Goal: Task Accomplishment & Management: Use online tool/utility

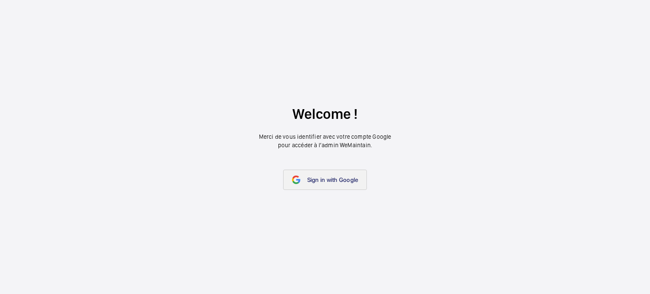
click at [305, 177] on link "Sign in with Google" at bounding box center [325, 180] width 84 height 20
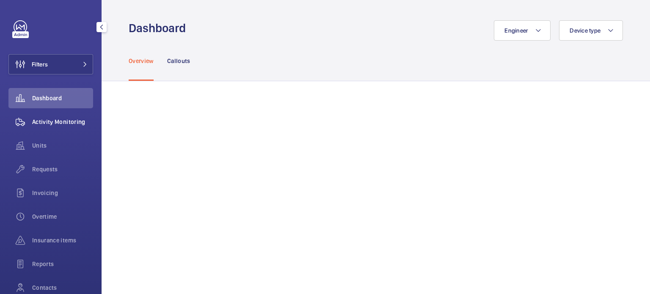
click at [55, 123] on span "Activity Monitoring" at bounding box center [62, 122] width 61 height 8
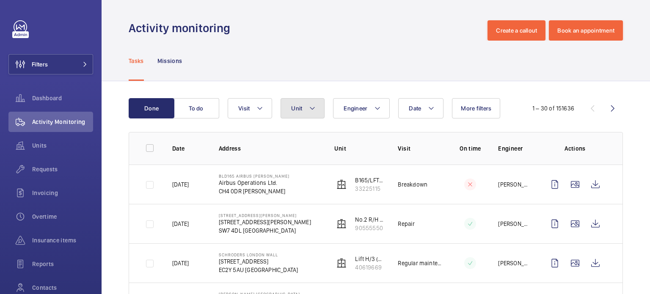
click at [317, 110] on button "Unit" at bounding box center [303, 108] width 44 height 20
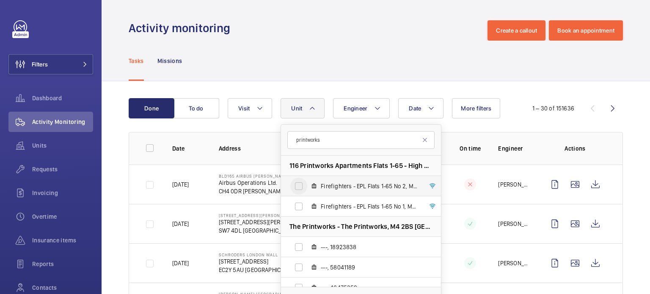
type input "printworks"
click at [298, 184] on input "Firefighters - EPL Flats 1-65 No 2, M50020" at bounding box center [298, 186] width 17 height 17
checkbox input "true"
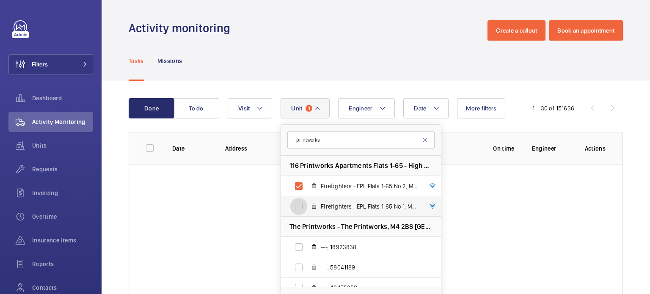
click at [297, 203] on input "Firefighters - EPL Flats 1-65 No 1, M50019" at bounding box center [298, 206] width 17 height 17
checkbox input "true"
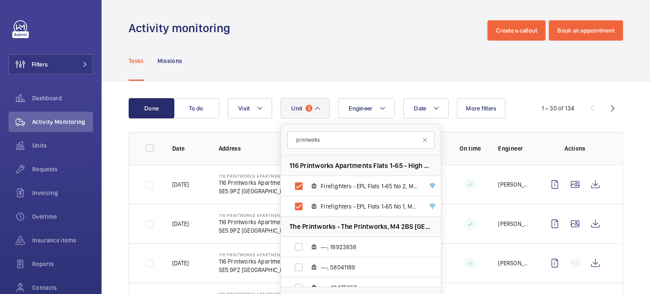
click at [270, 202] on td "116 Printworks Apartments Flats 1-65 - High Risk Building 116 Printworks Apartm…" at bounding box center [263, 184] width 116 height 39
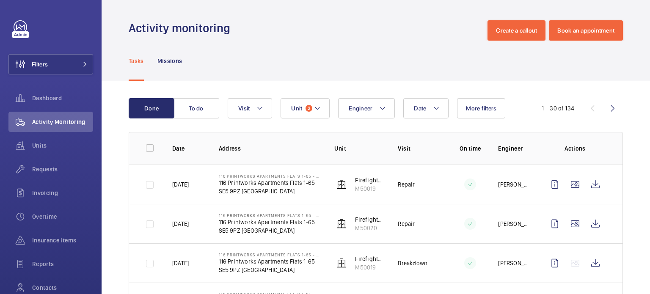
scroll to position [42, 0]
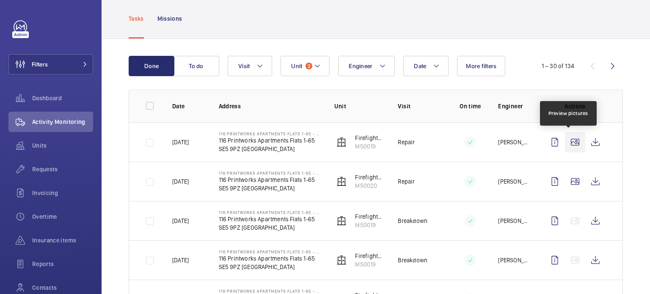
click at [573, 142] on wm-front-icon-button at bounding box center [575, 142] width 20 height 20
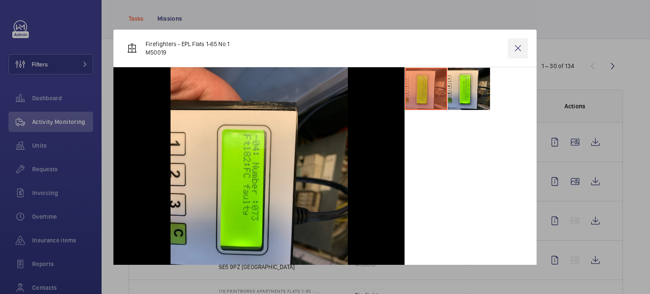
click at [516, 47] on wm-front-icon-button at bounding box center [518, 48] width 20 height 20
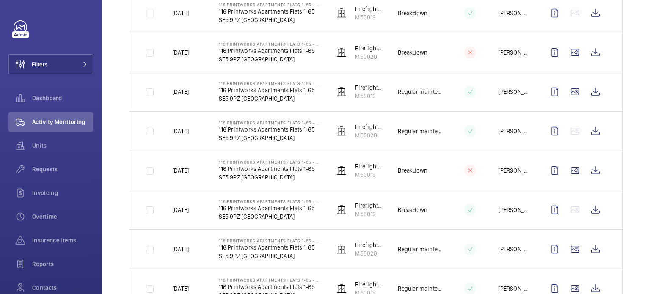
scroll to position [720, 0]
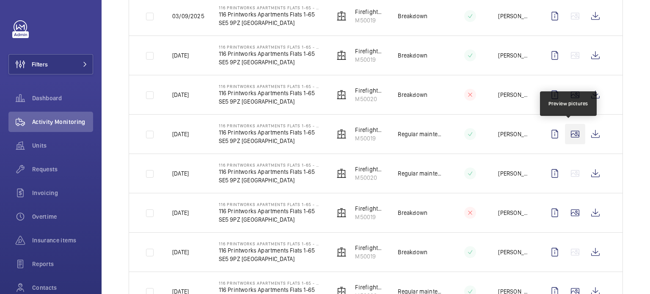
click at [569, 130] on wm-front-icon-button at bounding box center [575, 134] width 20 height 20
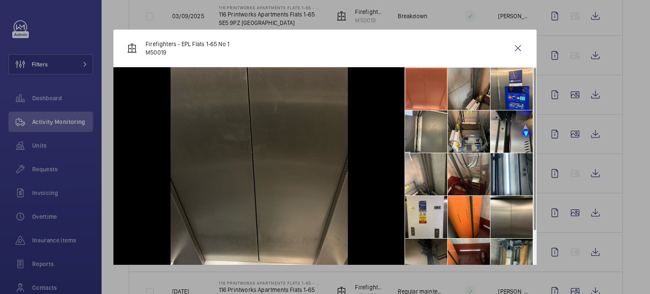
click at [452, 95] on li at bounding box center [469, 89] width 42 height 42
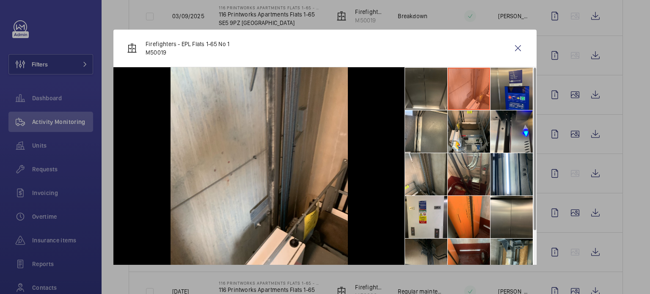
click at [494, 99] on li at bounding box center [512, 89] width 42 height 42
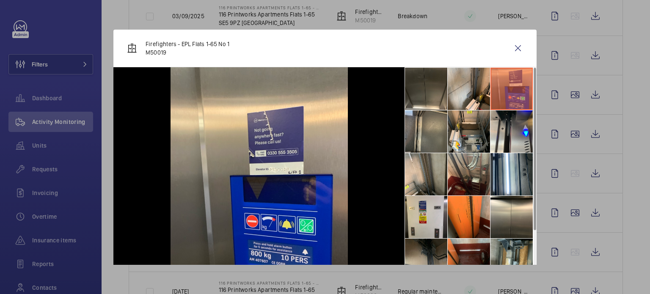
click at [423, 130] on li at bounding box center [426, 131] width 42 height 42
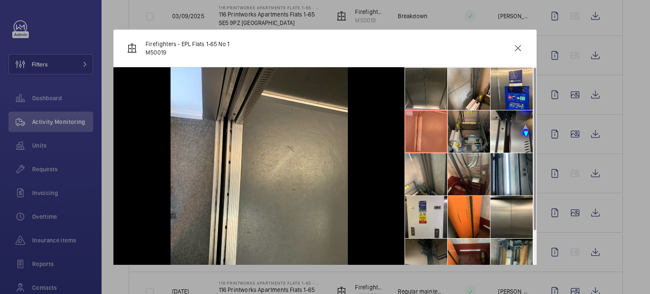
click at [453, 131] on li at bounding box center [469, 131] width 42 height 42
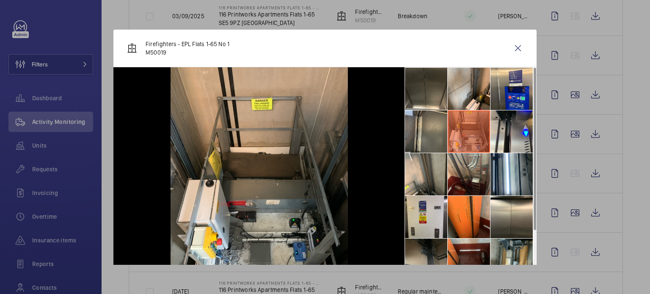
click at [427, 131] on li at bounding box center [426, 131] width 42 height 42
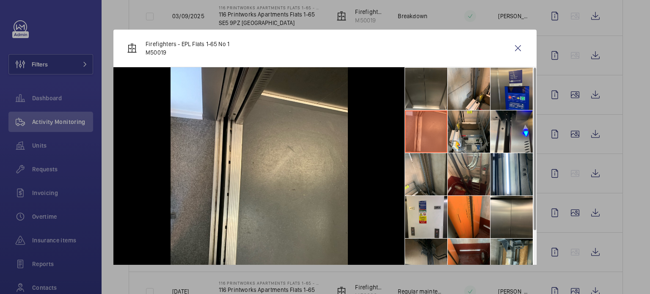
click at [492, 106] on li at bounding box center [512, 89] width 42 height 42
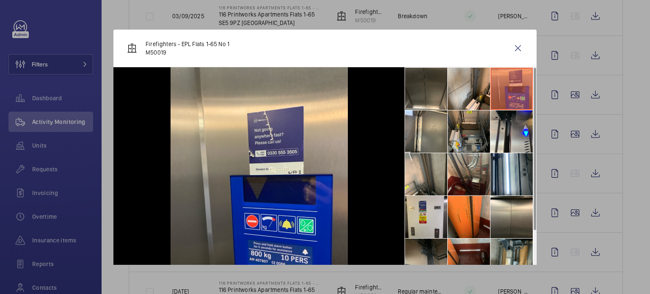
click at [475, 136] on li at bounding box center [469, 131] width 42 height 42
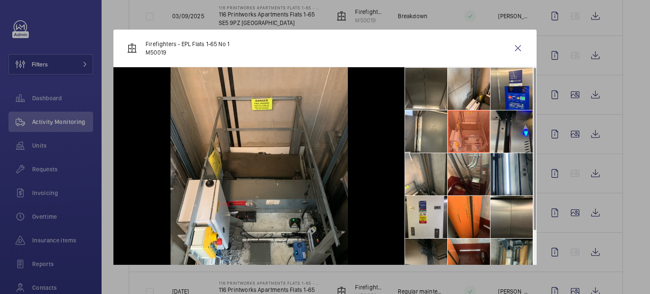
click at [516, 133] on li at bounding box center [512, 131] width 42 height 42
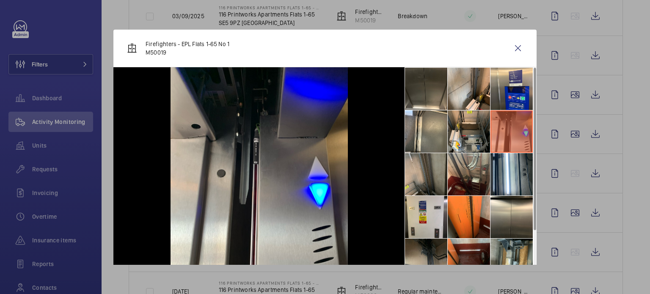
click at [418, 169] on li at bounding box center [426, 174] width 42 height 42
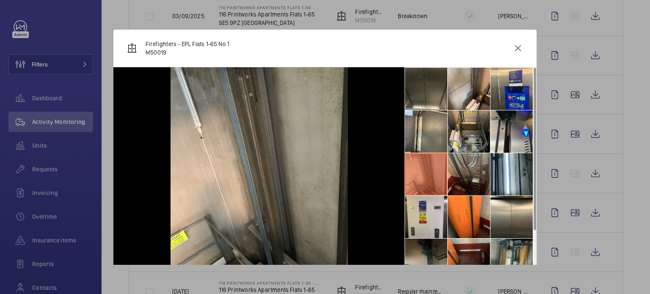
click at [463, 181] on li at bounding box center [469, 174] width 42 height 42
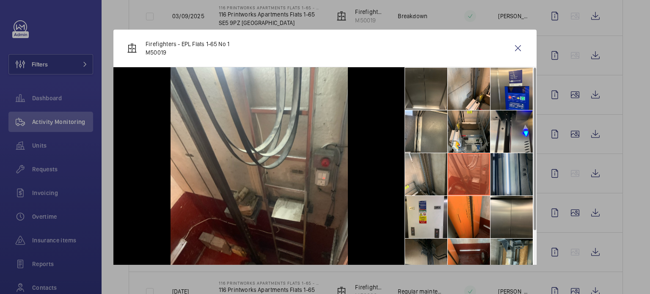
click at [502, 169] on li at bounding box center [512, 174] width 42 height 42
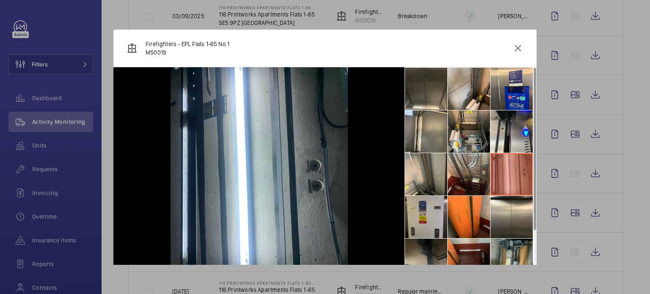
click at [423, 211] on li at bounding box center [426, 217] width 42 height 42
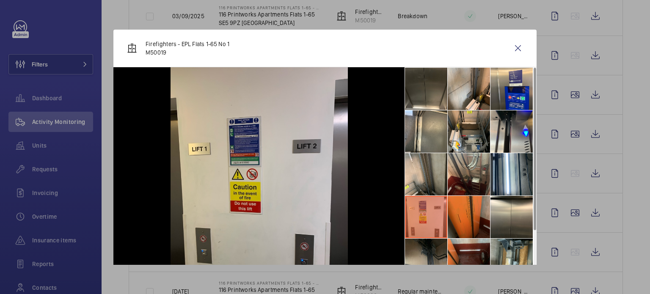
click at [470, 210] on li at bounding box center [469, 217] width 42 height 42
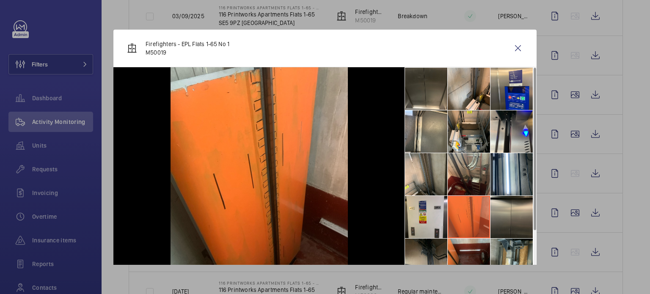
click at [525, 215] on li at bounding box center [512, 217] width 42 height 42
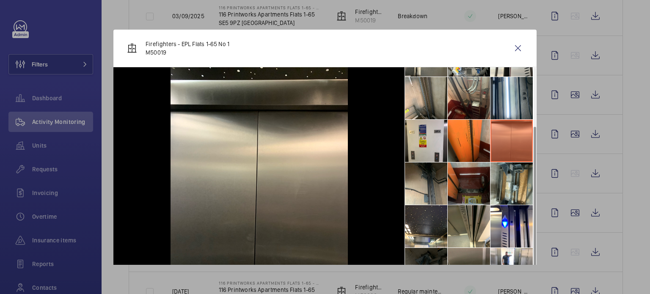
scroll to position [85, 0]
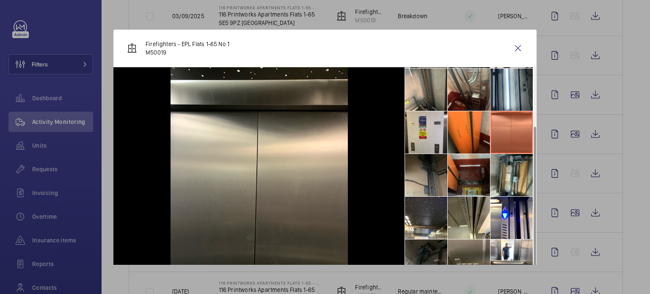
click at [423, 172] on li at bounding box center [426, 175] width 42 height 42
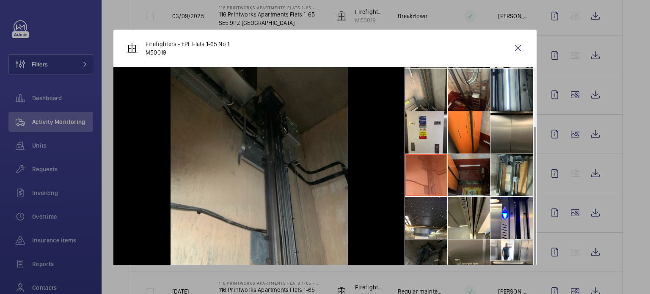
click at [464, 176] on li at bounding box center [469, 175] width 42 height 42
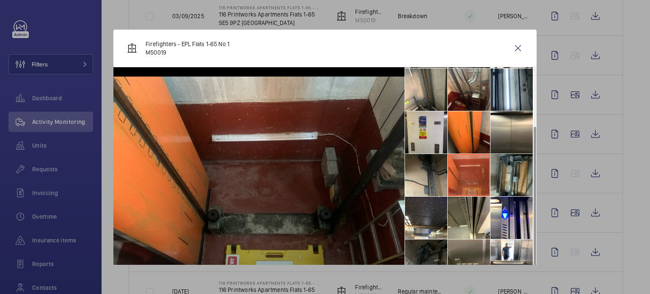
click at [498, 177] on li at bounding box center [512, 175] width 42 height 42
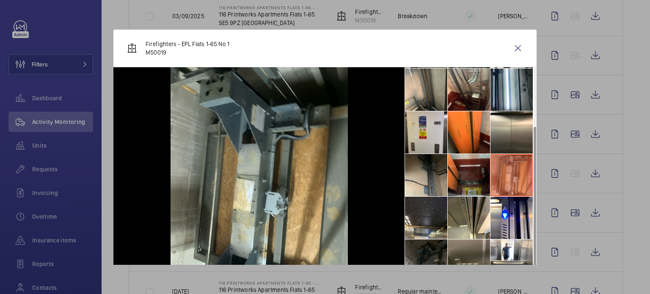
click at [436, 212] on li at bounding box center [426, 218] width 42 height 42
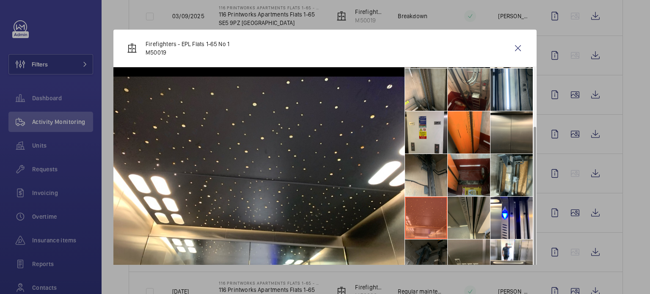
click at [464, 213] on li at bounding box center [469, 218] width 42 height 42
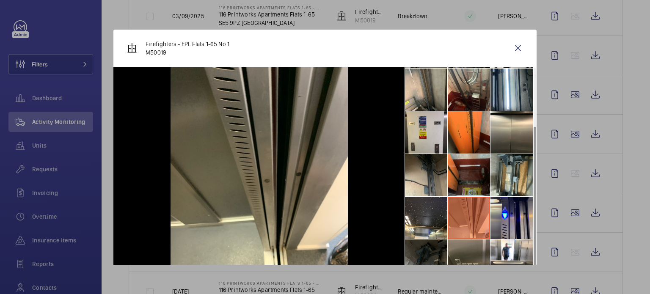
click at [500, 217] on li at bounding box center [512, 218] width 42 height 42
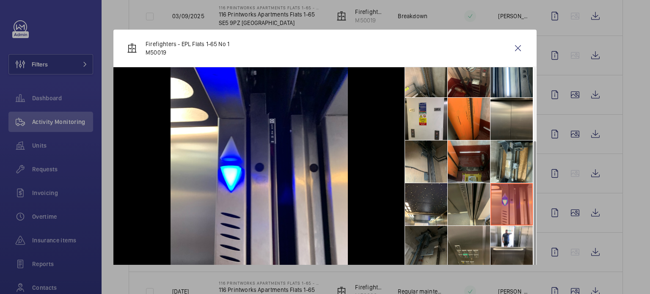
scroll to position [105, 0]
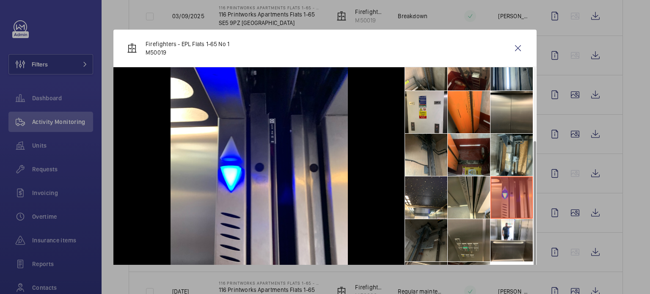
click at [422, 237] on li at bounding box center [426, 240] width 42 height 42
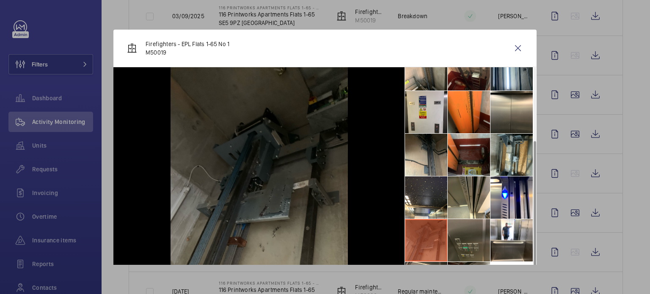
click at [459, 232] on li at bounding box center [469, 240] width 42 height 42
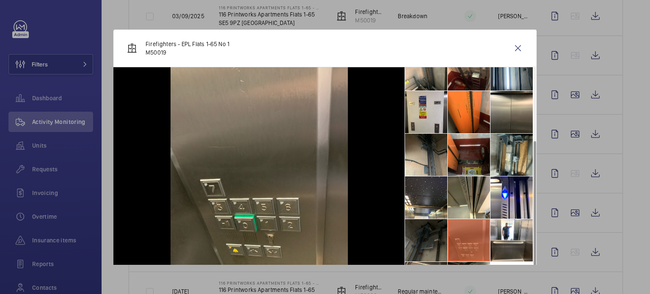
click at [422, 242] on li at bounding box center [426, 240] width 42 height 42
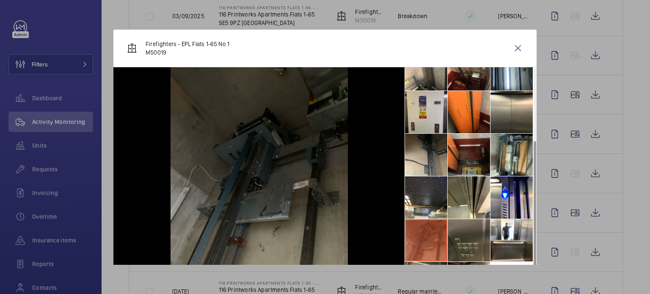
click at [450, 241] on li at bounding box center [469, 240] width 42 height 42
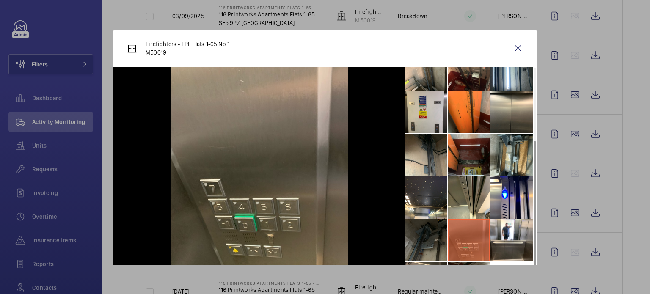
scroll to position [39, 0]
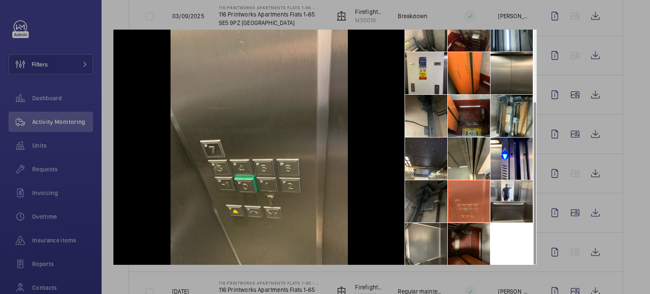
click at [502, 206] on li at bounding box center [512, 201] width 42 height 42
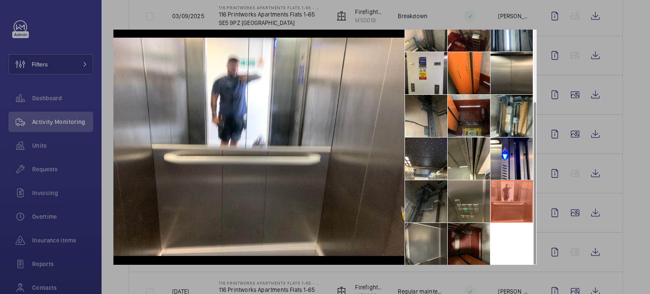
click at [439, 237] on li at bounding box center [426, 244] width 42 height 42
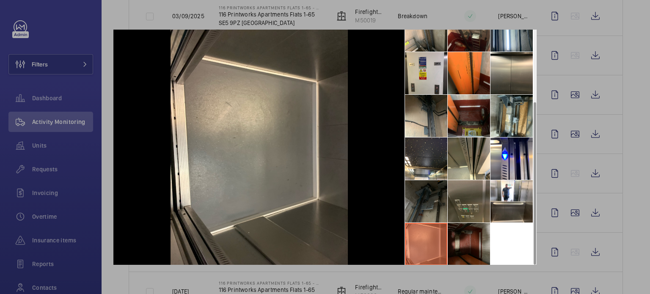
click at [466, 235] on li at bounding box center [469, 244] width 42 height 42
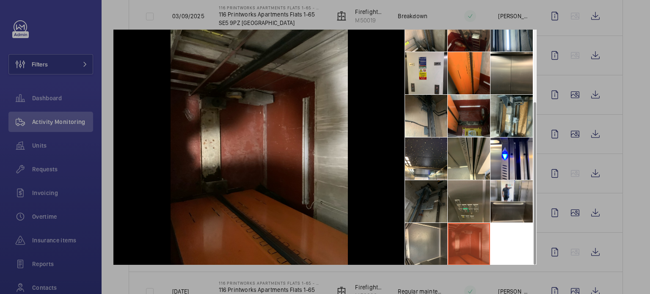
click at [492, 211] on li at bounding box center [512, 201] width 42 height 42
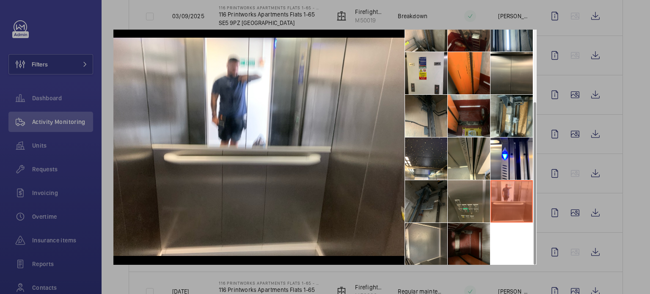
click at [461, 233] on li at bounding box center [469, 244] width 42 height 42
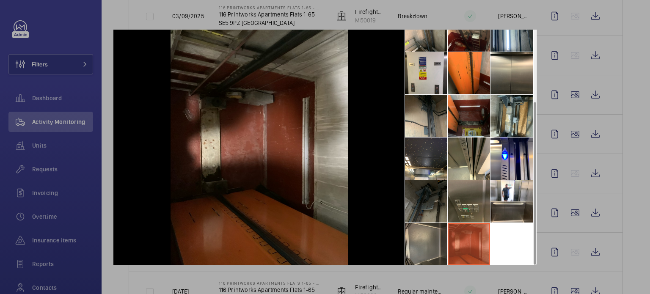
click at [422, 240] on li at bounding box center [426, 244] width 42 height 42
